Goal: Task Accomplishment & Management: Manage account settings

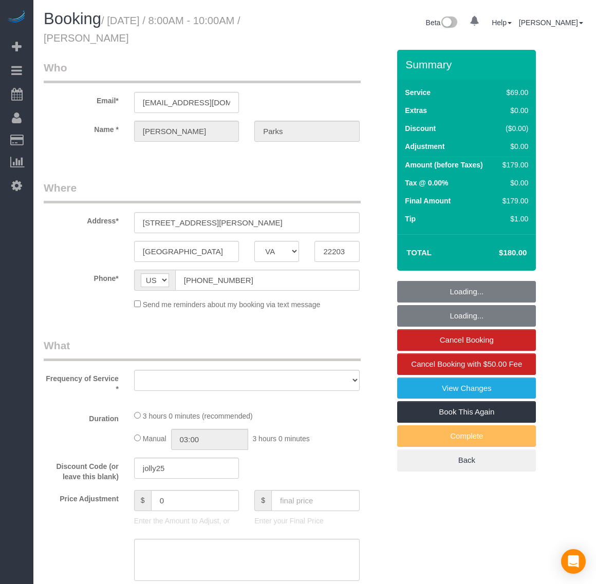
select select "VA"
select select "number:2"
select select "number:35"
select select "object:6635"
select select "string:fspay-9c36e0c0-36cc-4ff4-b258-c80cb746746d"
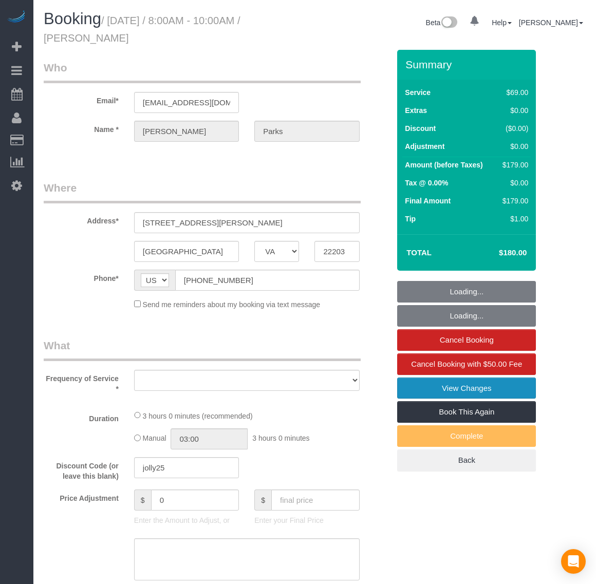
select select "spot60"
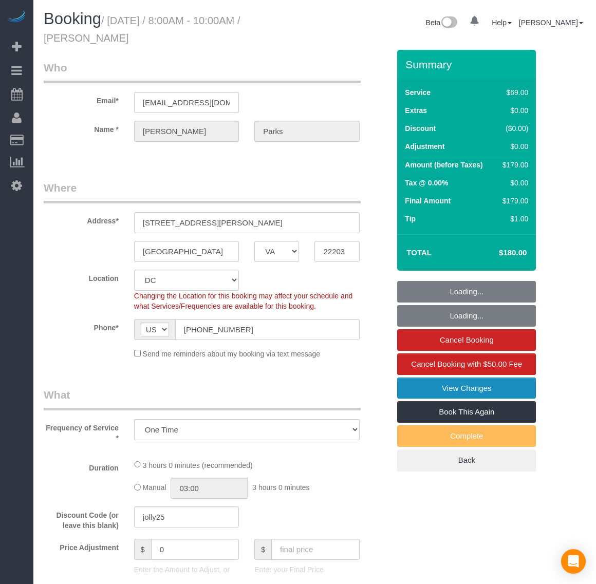
select select "object:6840"
select select "1001"
select select "2"
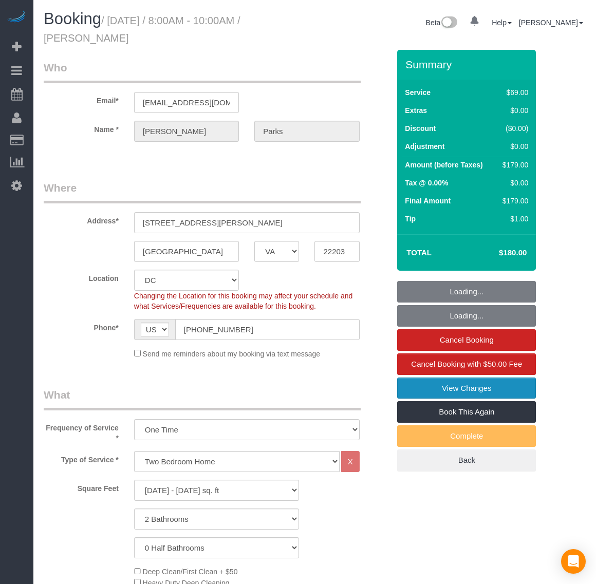
click at [436, 388] on link "View Changes" at bounding box center [466, 389] width 139 height 22
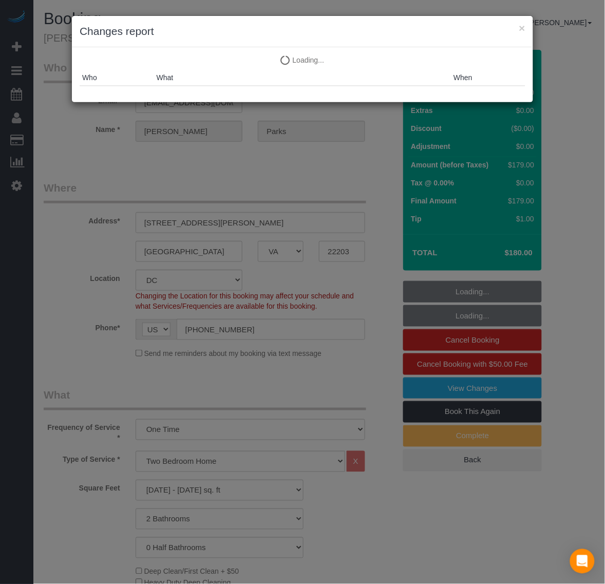
select select "1001"
select select "2"
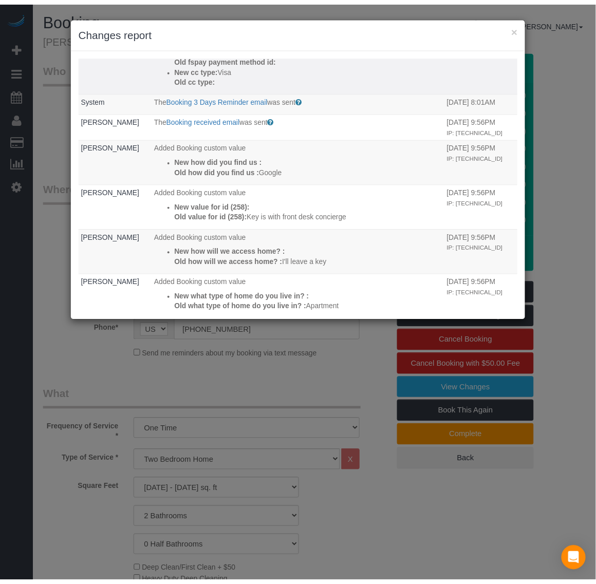
scroll to position [193, 0]
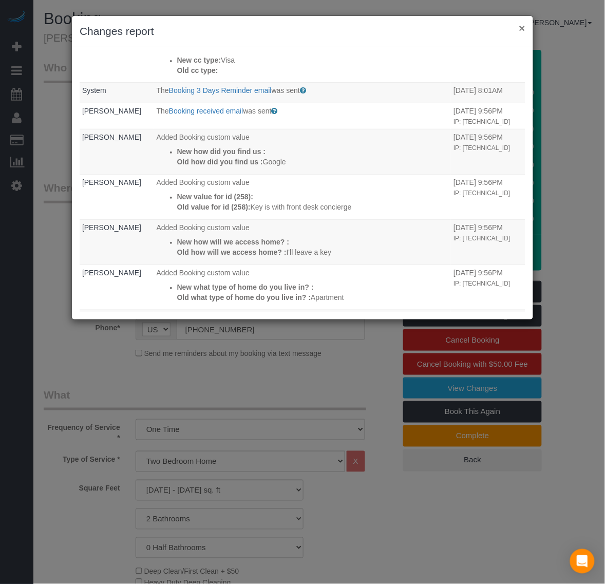
click at [523, 25] on button "×" at bounding box center [522, 28] width 6 height 11
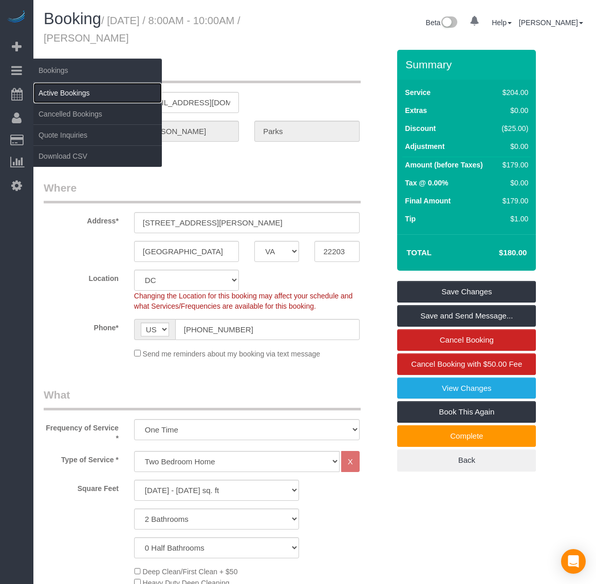
click at [78, 85] on link "Active Bookings" at bounding box center [97, 93] width 128 height 21
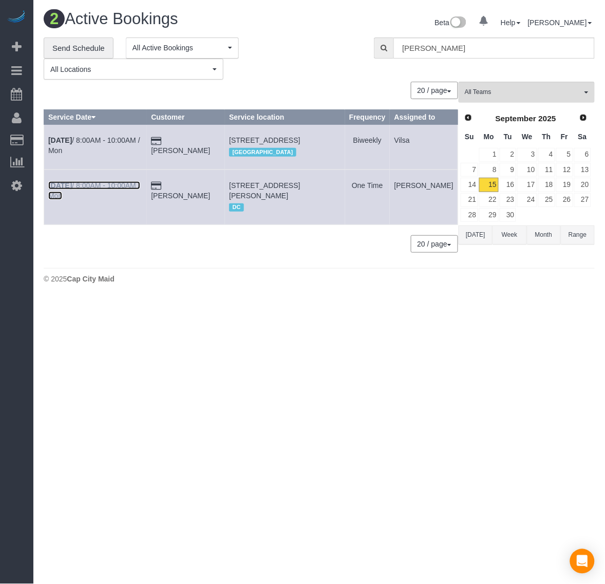
click at [62, 190] on b "[DATE]" at bounding box center [60, 185] width 24 height 8
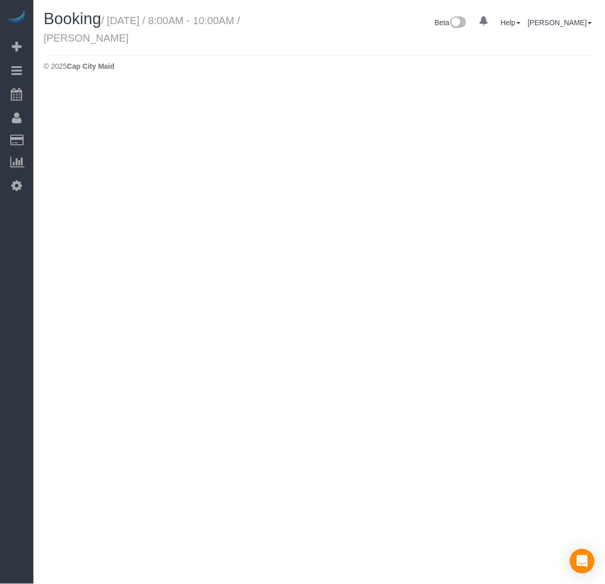
select select "VA"
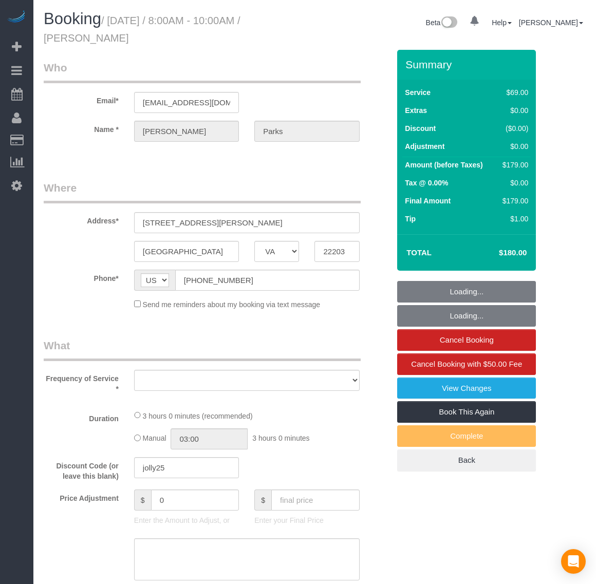
select select "object:7713"
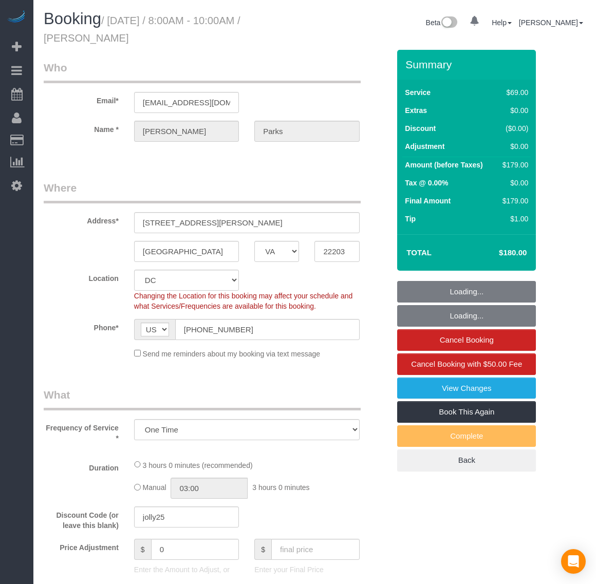
select select "string:fspay-9c36e0c0-36cc-4ff4-b258-c80cb746746d"
select select "object:7718"
select select "spot77"
select select "number:2"
select select "number:35"
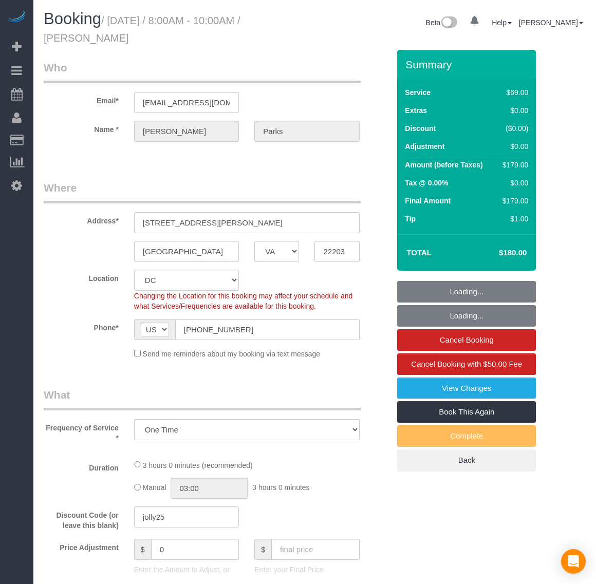
select select "1001"
select select "2"
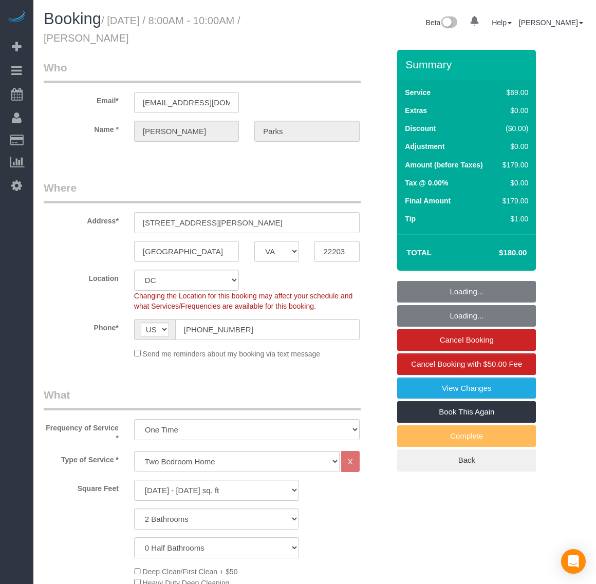
select select "1001"
select select "2"
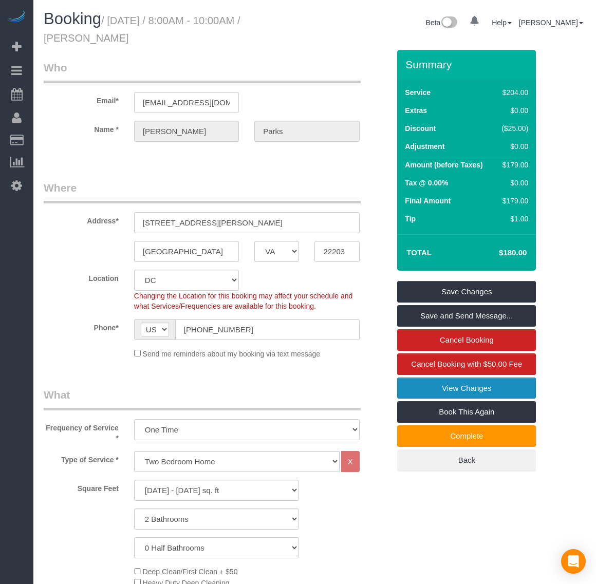
click at [481, 388] on link "View Changes" at bounding box center [466, 389] width 139 height 22
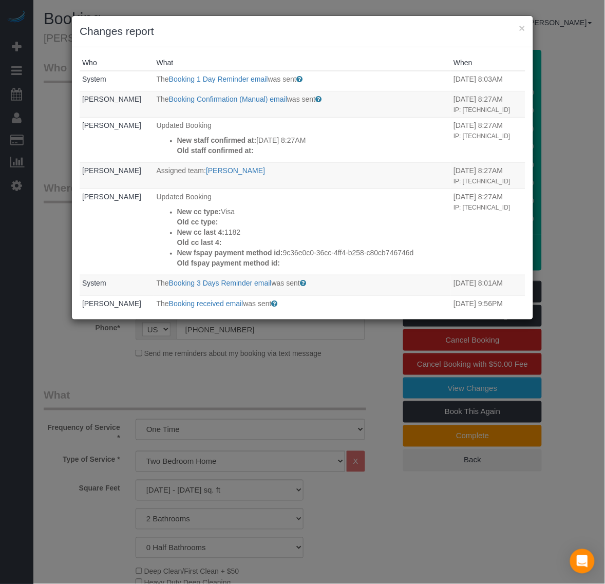
click at [518, 24] on h3 "Changes report" at bounding box center [303, 31] width 446 height 15
click at [523, 26] on button "×" at bounding box center [522, 28] width 6 height 11
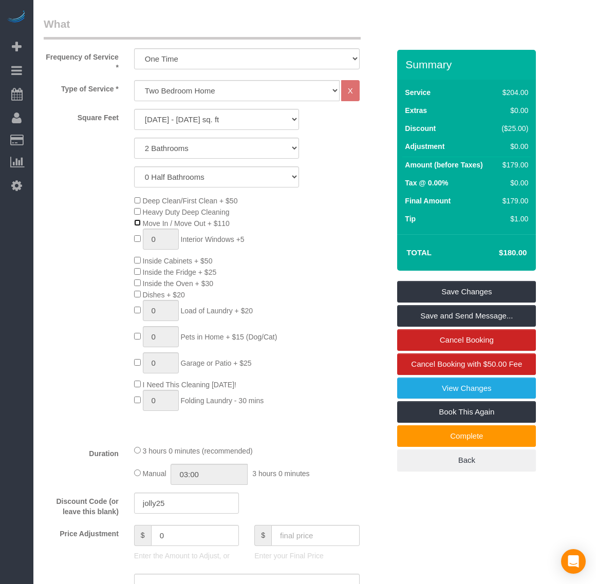
scroll to position [385, 0]
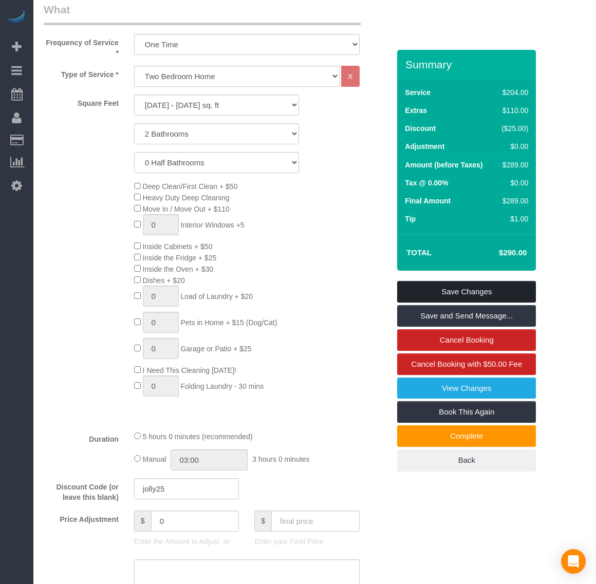
click at [476, 291] on link "Save Changes" at bounding box center [466, 292] width 139 height 22
select select "spot94"
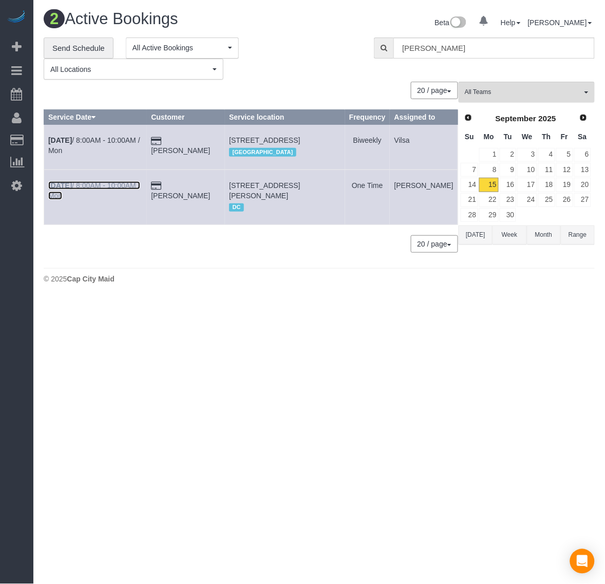
click at [63, 190] on b "[DATE]" at bounding box center [60, 185] width 24 height 8
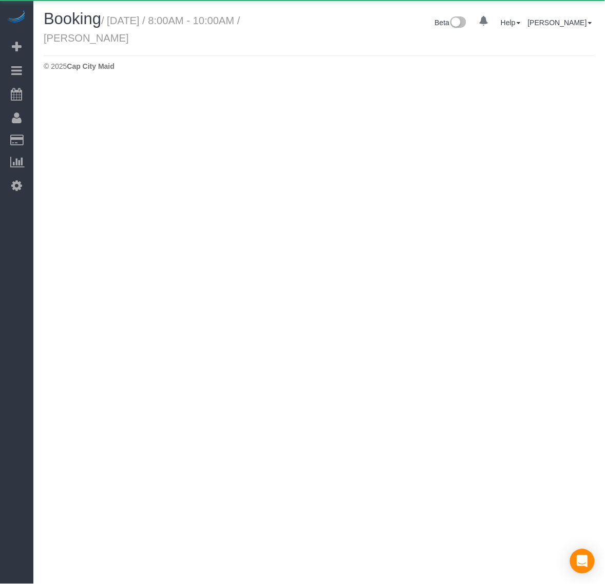
select select "VA"
select select "string:fspay-9c36e0c0-36cc-4ff4-b258-c80cb746746d"
select select "number:2"
select select "number:35"
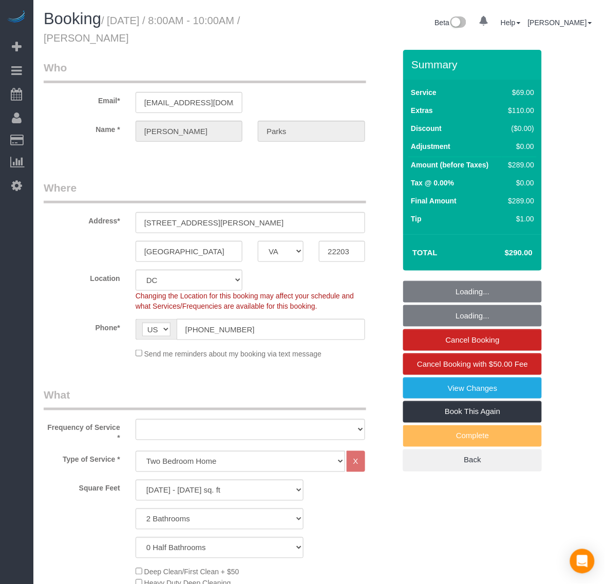
select select "object:9388"
select select "1001"
select select "2"
select select "spot111"
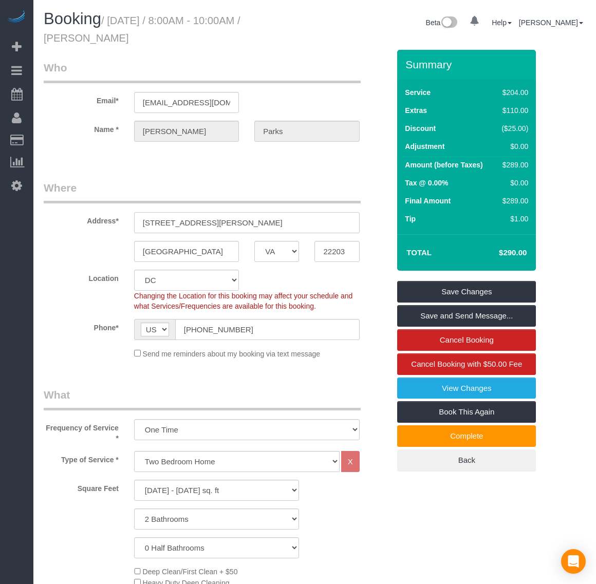
drag, startPoint x: 253, startPoint y: 223, endPoint x: 93, endPoint y: 223, distance: 160.3
click at [93, 223] on div "Address* [STREET_ADDRESS][PERSON_NAME] 1900" at bounding box center [216, 206] width 361 height 53
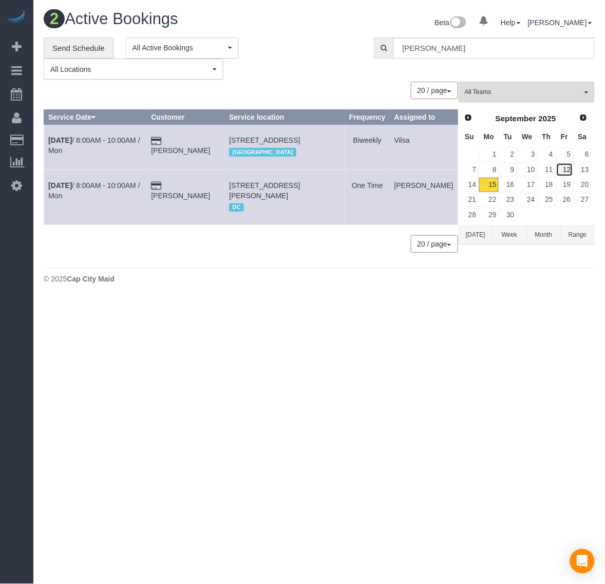
click at [566, 171] on link "12" at bounding box center [564, 170] width 17 height 14
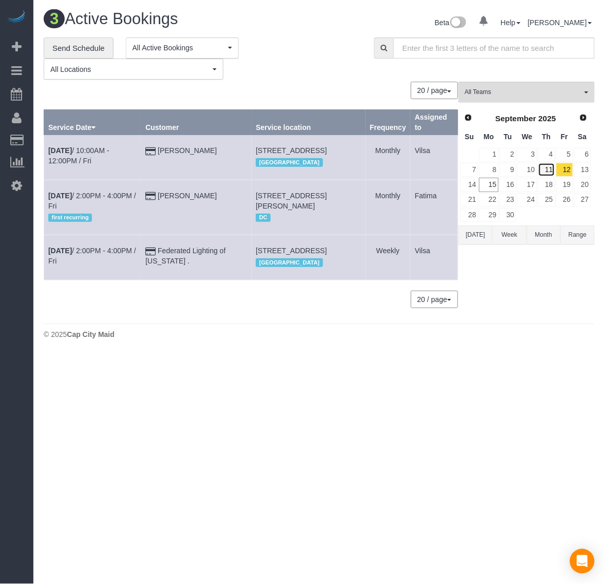
click at [546, 167] on link "11" at bounding box center [546, 170] width 17 height 14
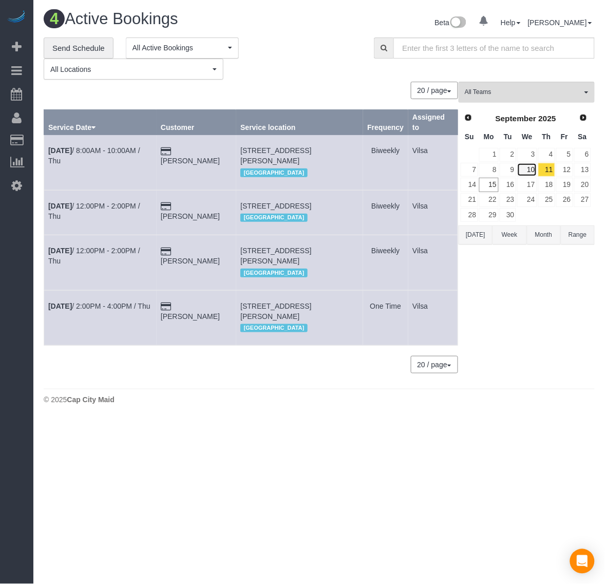
click at [530, 170] on link "10" at bounding box center [527, 170] width 20 height 14
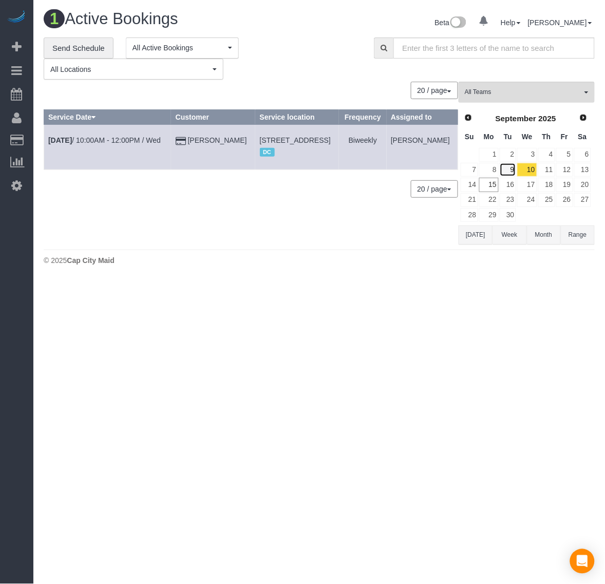
click at [510, 170] on link "9" at bounding box center [508, 170] width 17 height 14
click at [493, 172] on link "8" at bounding box center [488, 170] width 19 height 14
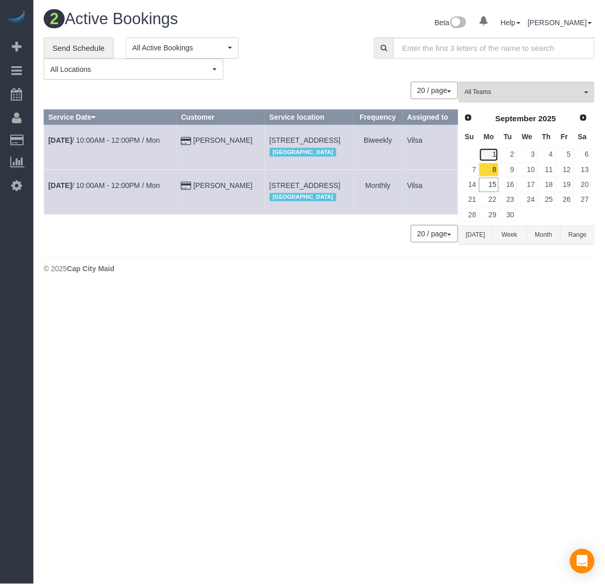
click at [492, 151] on link "1" at bounding box center [488, 155] width 19 height 14
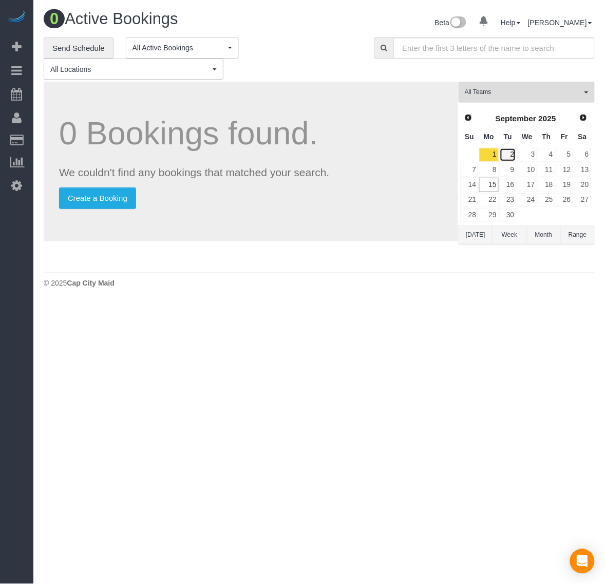
click at [508, 149] on link "2" at bounding box center [508, 155] width 17 height 14
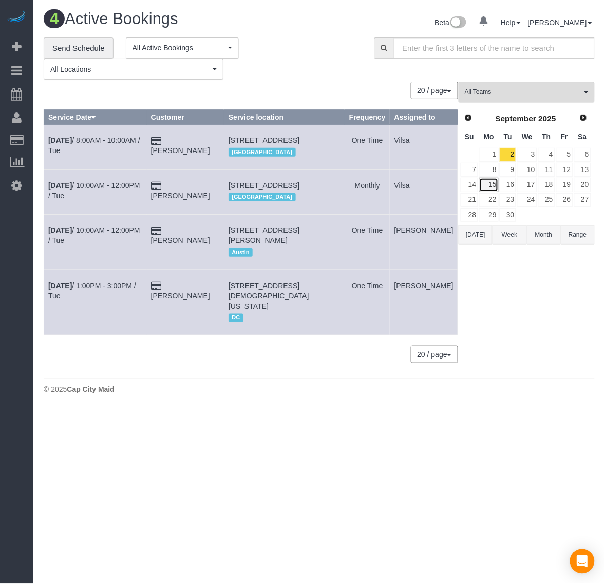
click at [488, 184] on link "15" at bounding box center [488, 185] width 19 height 14
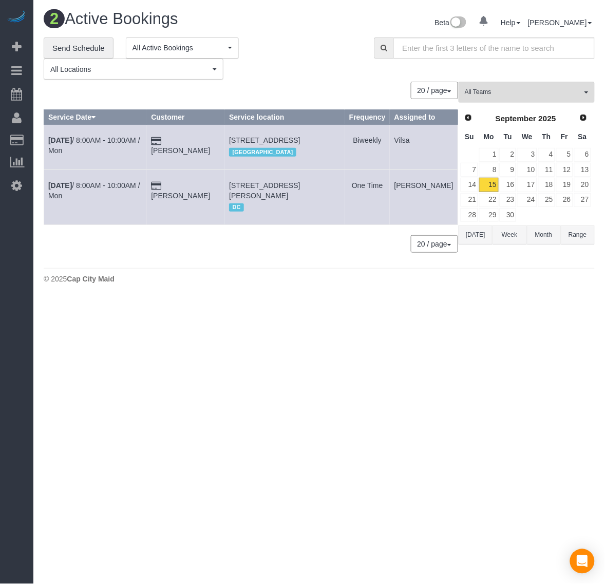
click at [225, 199] on td "[PERSON_NAME]" at bounding box center [186, 197] width 78 height 55
click at [213, 199] on td "[PERSON_NAME]" at bounding box center [186, 197] width 78 height 55
click at [210, 196] on link "[PERSON_NAME]" at bounding box center [180, 196] width 59 height 8
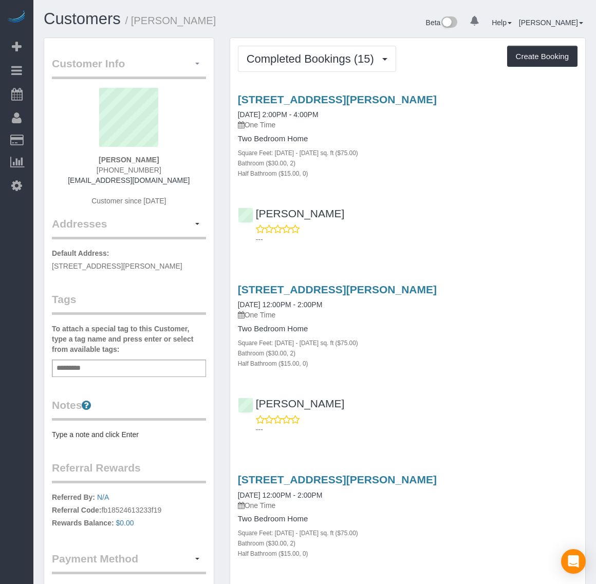
click at [196, 64] on span "button" at bounding box center [197, 64] width 4 height 2
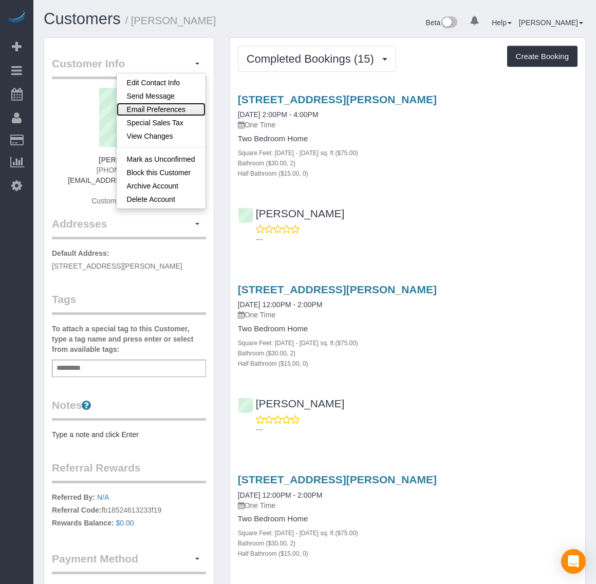
click at [165, 111] on link "Email Preferences" at bounding box center [161, 109] width 89 height 13
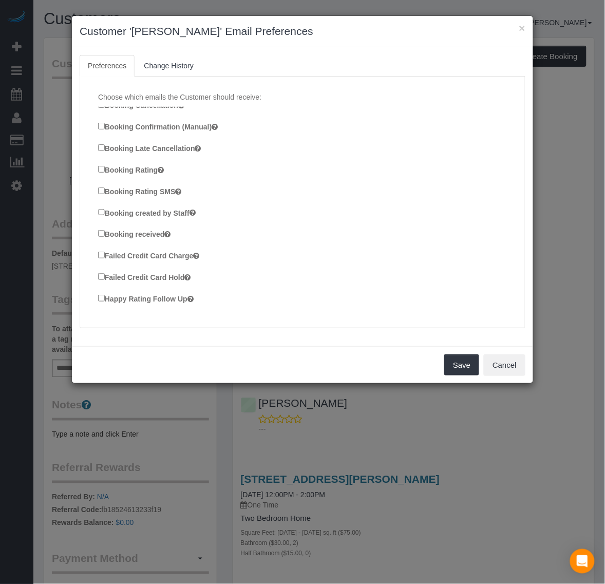
scroll to position [193, 0]
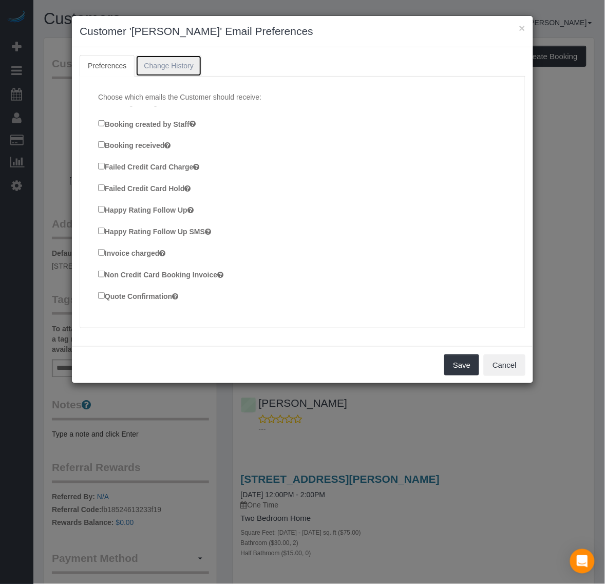
click at [183, 70] on link "Change History" at bounding box center [169, 66] width 66 height 22
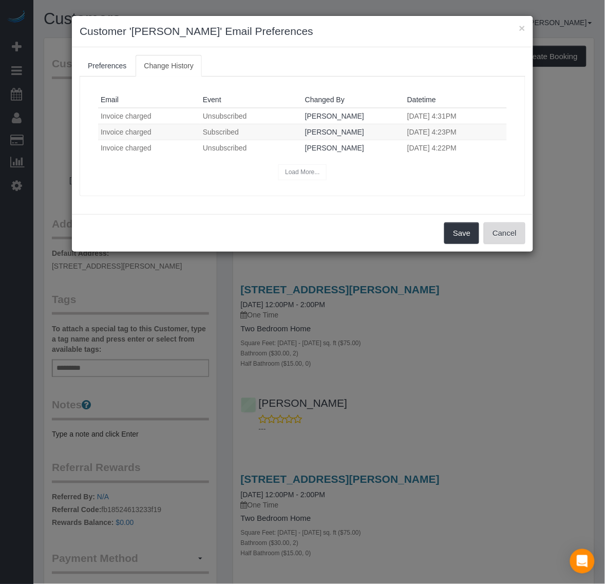
click at [512, 230] on button "Cancel" at bounding box center [505, 233] width 42 height 22
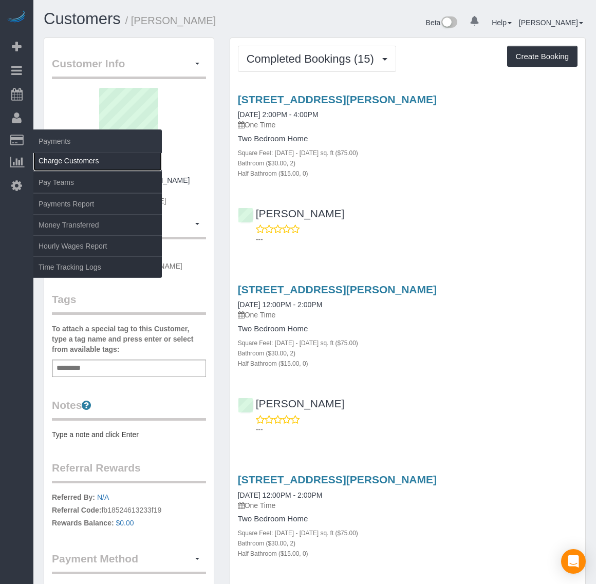
click at [49, 153] on link "Charge Customers" at bounding box center [97, 161] width 128 height 21
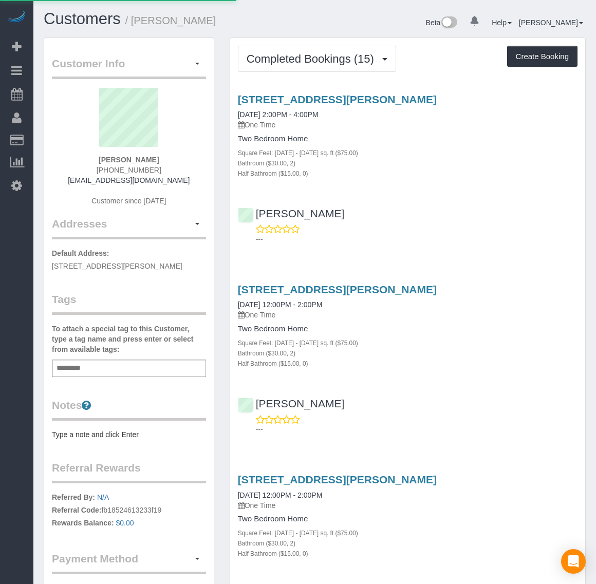
select select
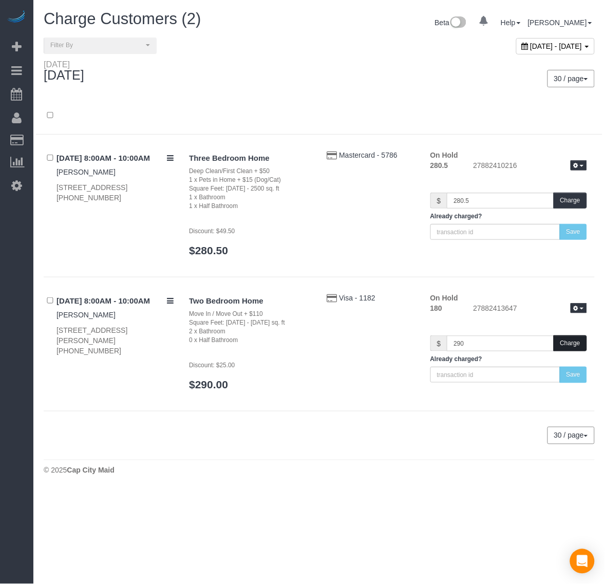
click at [582, 343] on button "Charge" at bounding box center [570, 343] width 33 height 16
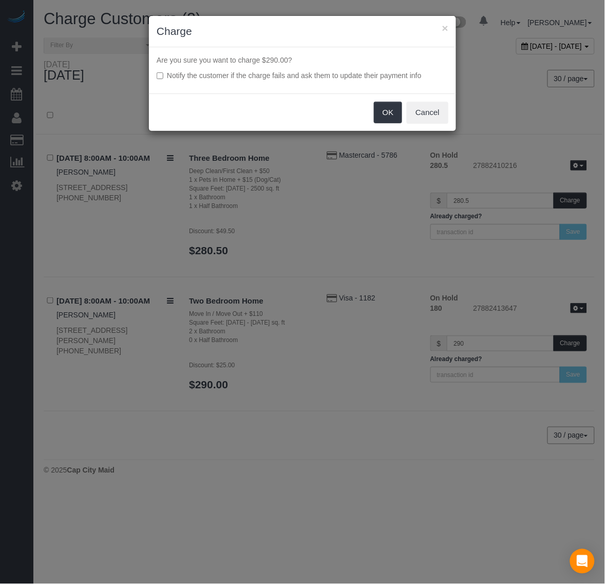
click at [165, 72] on label "Notify the customer if the charge fails and ask them to update their payment in…" at bounding box center [303, 75] width 292 height 10
click at [389, 114] on button "OK" at bounding box center [388, 113] width 29 height 22
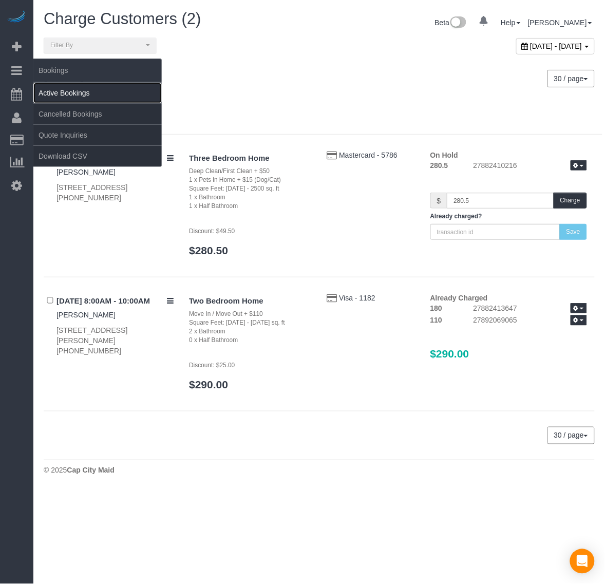
click at [53, 86] on link "Active Bookings" at bounding box center [97, 93] width 128 height 21
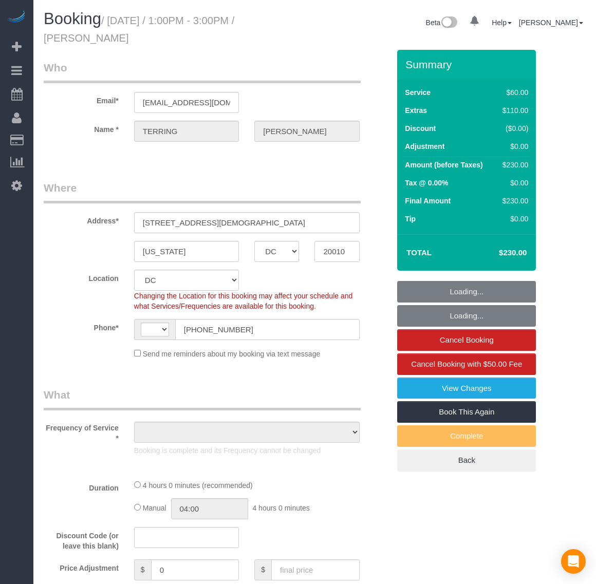
select select "DC"
select select "string:fspay-0c450c12-579f-44b5-8045-9644ccedbbc3"
select select "number:1"
select select "number:42"
select select "string:US"
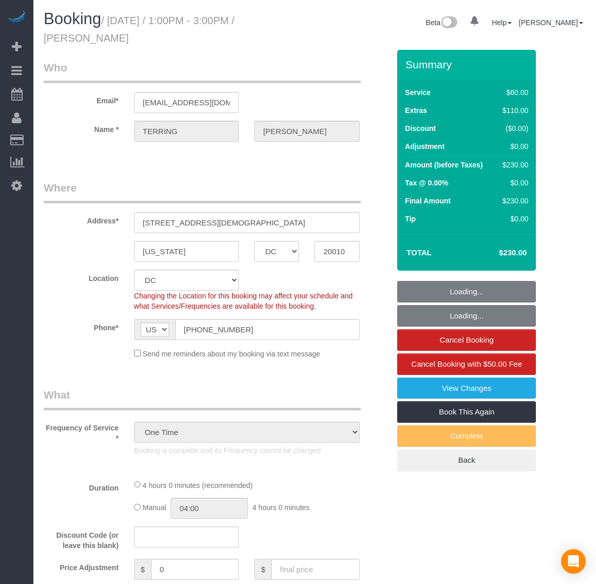
select select "object:1007"
select select "1"
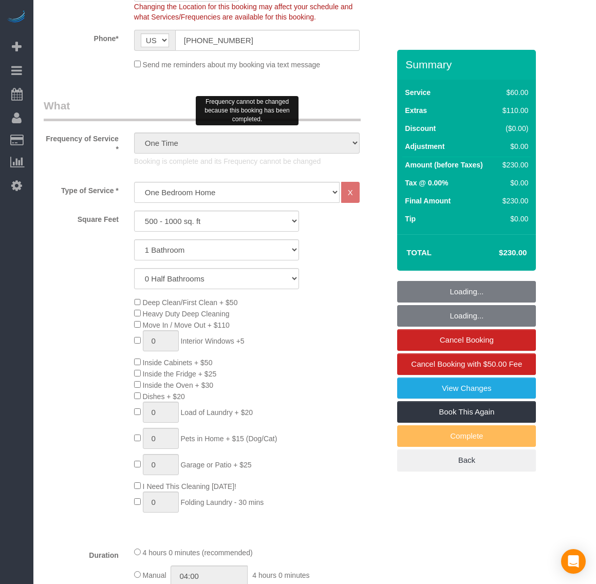
select select "1"
